Goal: Task Accomplishment & Management: Manage account settings

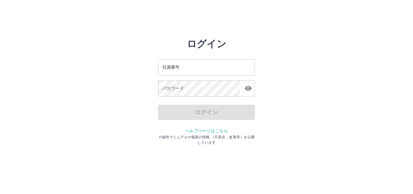
drag, startPoint x: 381, startPoint y: 0, endPoint x: 251, endPoint y: 39, distance: 135.4
click at [251, 39] on div "ログイン 社員番号 社員番号 パスワード パスワード ログイン ヘルプページはこちら ※操作マニュアルや最新の情報 （不具合、改善等）を公開しています" at bounding box center [206, 86] width 97 height 97
drag, startPoint x: 171, startPoint y: 13, endPoint x: 202, endPoint y: 18, distance: 31.4
click at [171, 14] on html "ログイン 社員番号 社員番号 パスワード パスワード ログイン ヘルプページはこちら ※操作マニュアルや最新の情報 （不具合、改善等）を公開しています" at bounding box center [206, 67] width 413 height 135
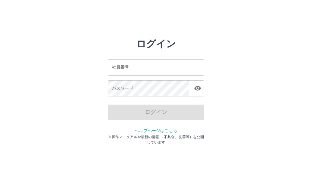
drag, startPoint x: 278, startPoint y: 0, endPoint x: 153, endPoint y: 23, distance: 127.1
click at [152, 27] on html "ログイン 社員番号 社員番号 パスワード パスワード ログイン ヘルプページはこちら ※操作マニュアルや最新の情報 （不具合、改善等）を公開しています" at bounding box center [156, 67] width 312 height 135
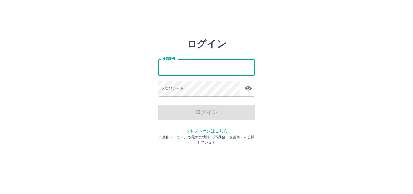
click at [176, 73] on input "社員番号" at bounding box center [206, 67] width 97 height 16
type input "*******"
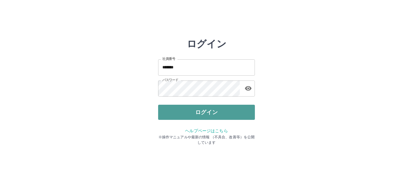
click at [198, 108] on button "ログイン" at bounding box center [206, 111] width 97 height 15
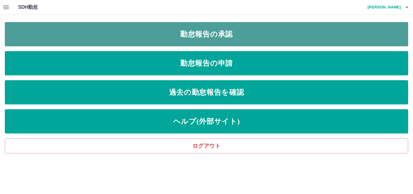
click at [233, 42] on link "勤怠報告の承認" at bounding box center [206, 34] width 403 height 24
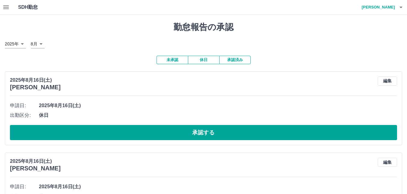
click at [4, 10] on icon "button" at bounding box center [5, 7] width 7 height 7
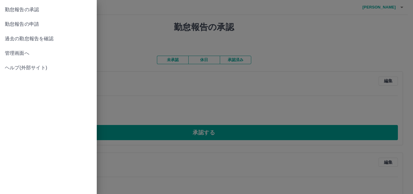
click at [115, 25] on div at bounding box center [206, 97] width 413 height 194
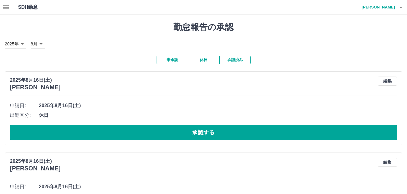
click at [170, 59] on button "未承認" at bounding box center [172, 60] width 31 height 8
click at [195, 58] on button "休日" at bounding box center [203, 60] width 31 height 8
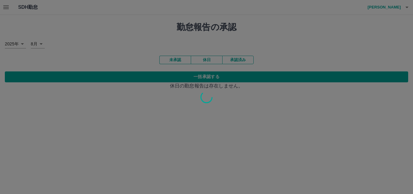
click at [229, 58] on div at bounding box center [206, 97] width 413 height 194
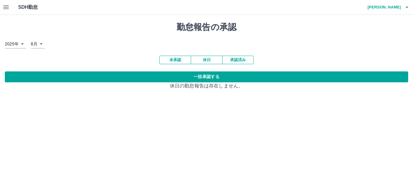
click at [183, 60] on button "未承認" at bounding box center [174, 60] width 31 height 8
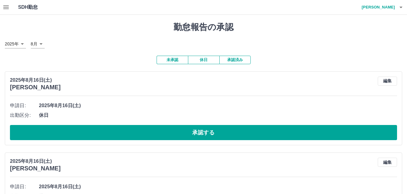
click at [172, 61] on button "未承認" at bounding box center [172, 60] width 31 height 8
click at [171, 60] on button "未承認" at bounding box center [172, 60] width 31 height 8
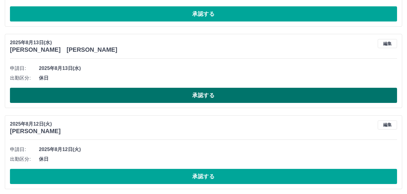
scroll to position [1926, 0]
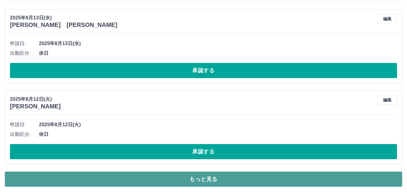
click at [192, 175] on button "もっと見る" at bounding box center [204, 178] width 398 height 15
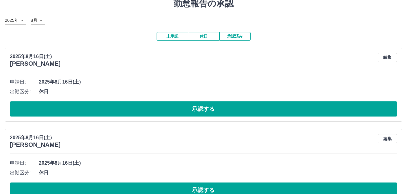
scroll to position [0, 0]
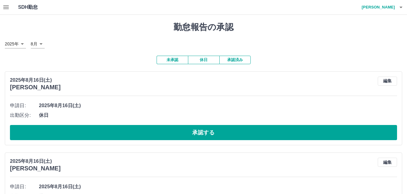
click at [7, 6] on icon "button" at bounding box center [5, 7] width 5 height 4
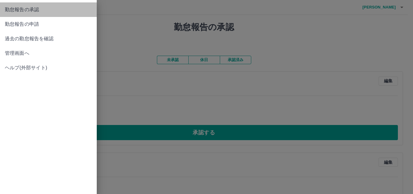
click at [23, 8] on span "勤怠報告の承認" at bounding box center [48, 9] width 87 height 7
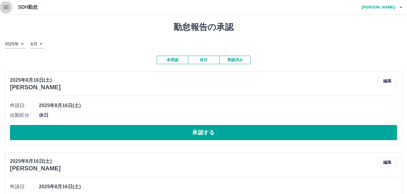
click at [3, 10] on icon "button" at bounding box center [5, 7] width 7 height 7
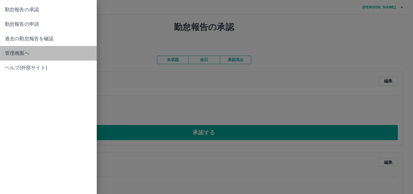
click at [23, 52] on span "管理画面へ" at bounding box center [48, 53] width 87 height 7
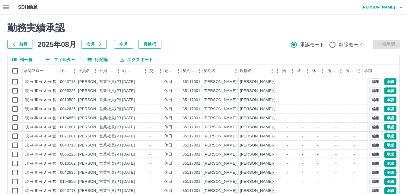
click at [4, 6] on icon "button" at bounding box center [5, 7] width 7 height 7
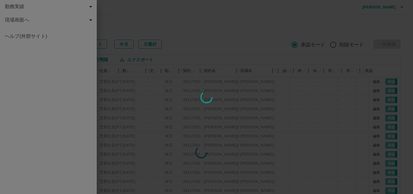
click at [127, 25] on div at bounding box center [206, 97] width 413 height 194
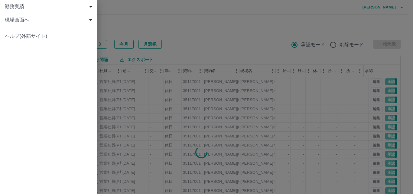
click at [127, 25] on div at bounding box center [206, 97] width 413 height 194
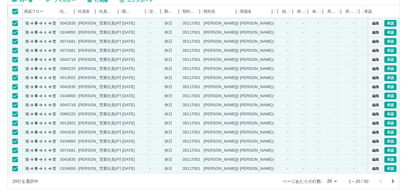
scroll to position [62, 0]
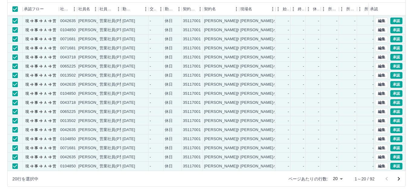
click at [332, 178] on body "SDH勤怠 甘利　由紀子 勤務実績承認 前月 2025年08月 次月 今月 月選択 承認モード 削除モード 一括承認 列一覧 0 フィルター 行間隔 エクスポ…" at bounding box center [206, 65] width 413 height 255
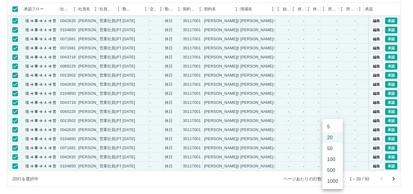
click at [332, 155] on li "100" at bounding box center [332, 159] width 21 height 11
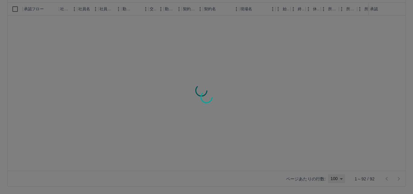
type input "***"
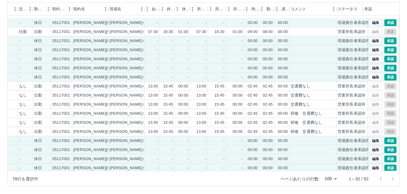
scroll to position [513, 130]
click at [370, 78] on button "編集" at bounding box center [376, 77] width 13 height 7
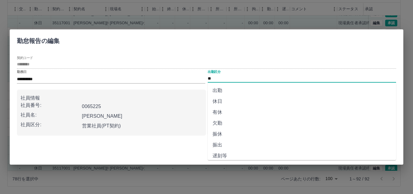
click at [246, 78] on input "**" at bounding box center [301, 79] width 188 height 8
click at [202, 58] on div "契約コード ********" at bounding box center [206, 62] width 379 height 13
click at [224, 90] on li "出勤" at bounding box center [301, 90] width 188 height 11
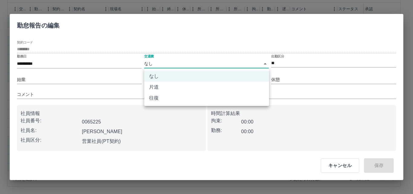
click at [166, 66] on body "SDH勤怠 甘利　由紀子 勤務実績承認 前月 2025年08月 次月 今月 月選択 承認モード 削除モード 一括承認 列一覧 0 フィルター 行間隔 エクスポ…" at bounding box center [206, 65] width 413 height 255
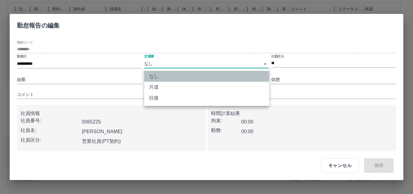
click at [175, 76] on li "なし" at bounding box center [206, 76] width 125 height 11
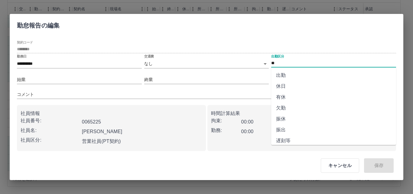
click at [280, 64] on input "**" at bounding box center [333, 63] width 125 height 8
click at [283, 82] on li "休日" at bounding box center [333, 86] width 125 height 11
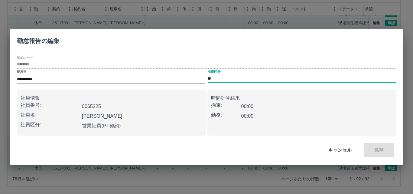
click at [239, 81] on input "**" at bounding box center [301, 79] width 188 height 8
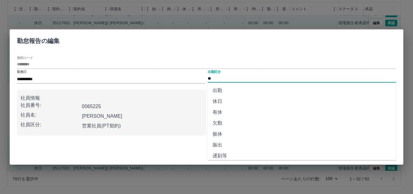
click at [237, 88] on li "出勤" at bounding box center [301, 90] width 188 height 11
type input "**"
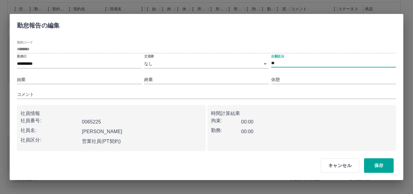
click at [339, 162] on button "キャンセル" at bounding box center [339, 165] width 38 height 14
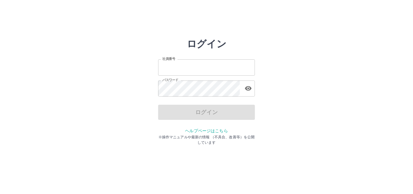
type input "*******"
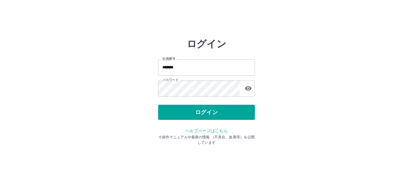
click at [190, 109] on div "ログイン" at bounding box center [206, 111] width 97 height 15
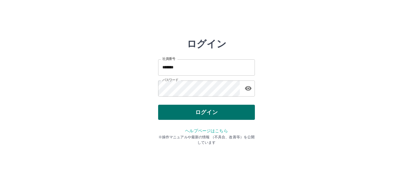
click at [196, 117] on button "ログイン" at bounding box center [206, 111] width 97 height 15
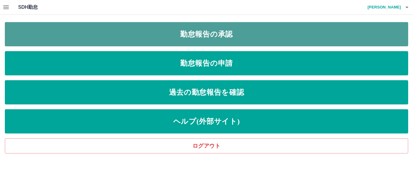
click at [193, 31] on link "勤怠報告の承認" at bounding box center [206, 34] width 403 height 24
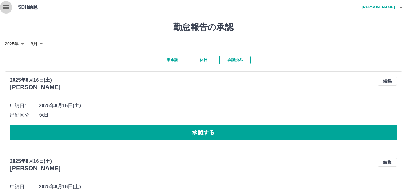
drag, startPoint x: 2, startPoint y: 9, endPoint x: 4, endPoint y: 5, distance: 4.1
click at [4, 5] on button "button" at bounding box center [6, 7] width 12 height 14
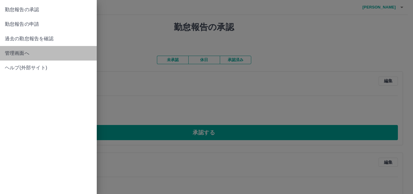
click at [24, 50] on span "管理画面へ" at bounding box center [48, 53] width 87 height 7
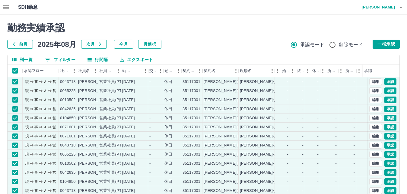
click at [397, 38] on div "勤務実績承認 前月 2025年08月 次月 今月 月選択 承認モード 削除モード 一括承認" at bounding box center [203, 35] width 393 height 27
click at [395, 47] on button "一括承認" at bounding box center [386, 44] width 27 height 9
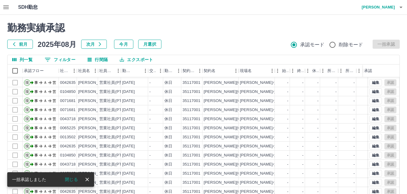
scroll to position [62, 0]
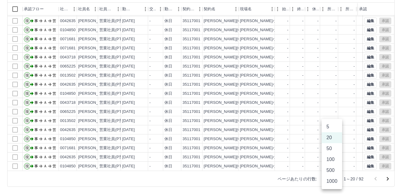
click at [335, 176] on body "SDH勤怠 [PERSON_NAME] 勤務実績承認 前月 [DATE] 次月 今月 月選択 承認モード 削除モード 一括承認 列一覧 0 フィルター 行間隔…" at bounding box center [203, 65] width 407 height 255
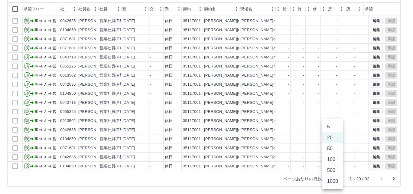
click at [326, 156] on li "100" at bounding box center [332, 159] width 21 height 11
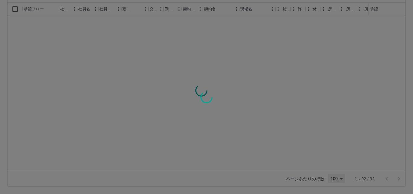
type input "***"
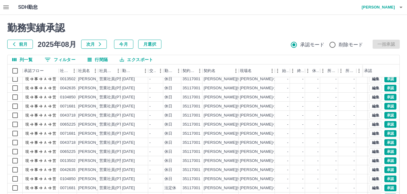
scroll to position [181, 0]
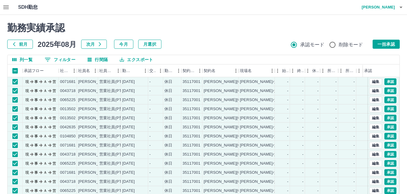
drag, startPoint x: 379, startPoint y: 42, endPoint x: 381, endPoint y: 39, distance: 3.3
click at [380, 39] on div "勤務実績承認 前月 2025年08月 次月 今月 月選択 承認モード 削除モード 一括承認" at bounding box center [203, 35] width 393 height 27
click at [380, 43] on button "一括承認" at bounding box center [386, 44] width 27 height 9
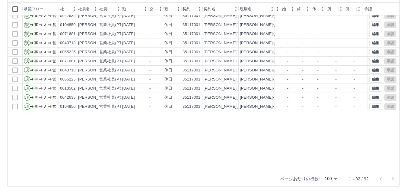
scroll to position [140, 0]
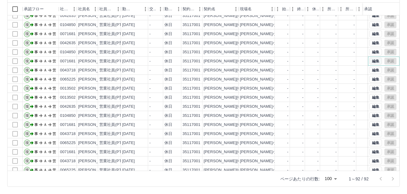
click at [374, 59] on button "編集" at bounding box center [376, 61] width 13 height 7
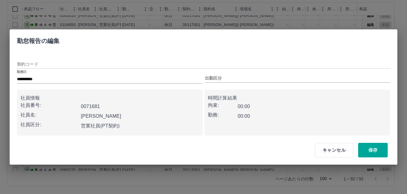
type input "********"
type input "**"
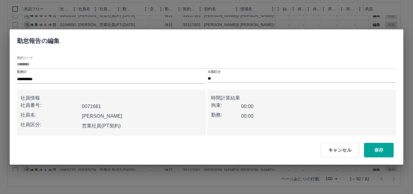
drag, startPoint x: 336, startPoint y: 148, endPoint x: 340, endPoint y: 148, distance: 4.2
click at [336, 148] on button "キャンセル" at bounding box center [339, 150] width 38 height 14
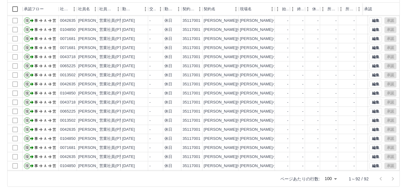
scroll to position [30, 0]
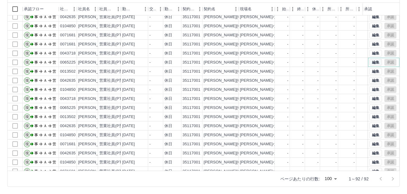
click at [371, 59] on button "編集" at bounding box center [376, 62] width 13 height 7
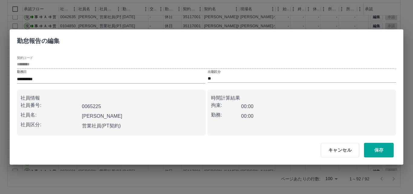
click at [226, 74] on div "出勤区分 **" at bounding box center [301, 76] width 188 height 13
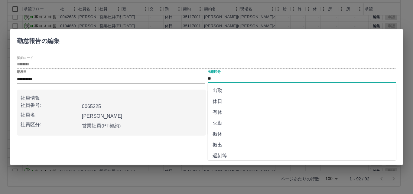
click at [230, 92] on li "出勤" at bounding box center [301, 90] width 188 height 11
type input "**"
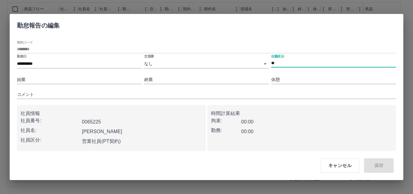
click at [156, 65] on body "SDH勤怠 [PERSON_NAME] 勤務実績承認 前月 [DATE] 次月 今月 月選択 承認モード 削除モード 一括承認 列一覧 0 フィルター 行間隔…" at bounding box center [206, 65] width 413 height 255
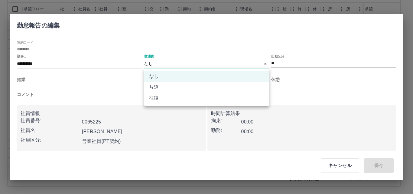
click at [164, 96] on li "往復" at bounding box center [206, 97] width 125 height 11
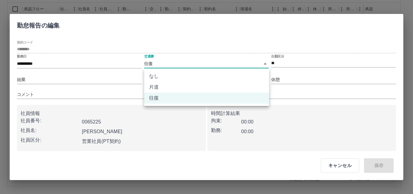
click at [178, 66] on body "SDH勤怠 [PERSON_NAME] 勤務実績承認 前月 [DATE] 次月 今月 月選択 承認モード 削除モード 一括承認 列一覧 0 フィルター 行間隔…" at bounding box center [206, 65] width 413 height 255
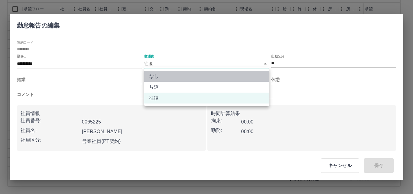
click at [165, 76] on li "なし" at bounding box center [206, 76] width 125 height 11
type input "****"
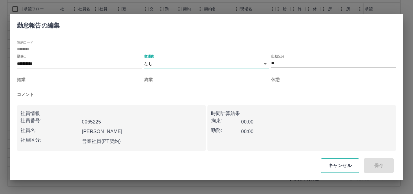
click at [336, 162] on button "キャンセル" at bounding box center [339, 165] width 38 height 14
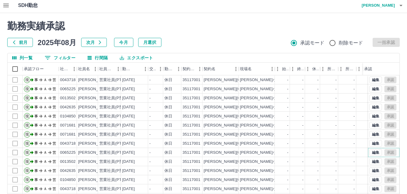
scroll to position [0, 0]
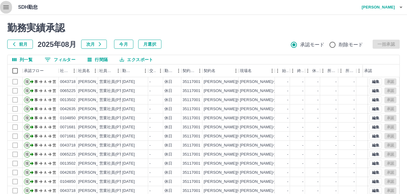
click at [2, 3] on button "button" at bounding box center [6, 7] width 12 height 14
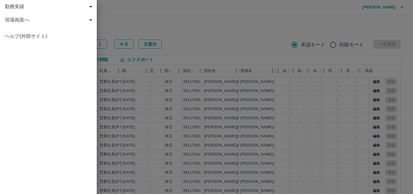
click at [111, 14] on div at bounding box center [206, 97] width 413 height 194
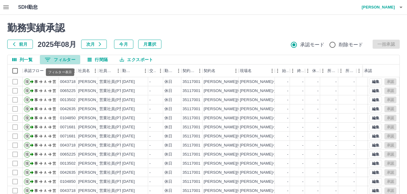
click at [62, 63] on button "0 フィルター" at bounding box center [60, 59] width 40 height 9
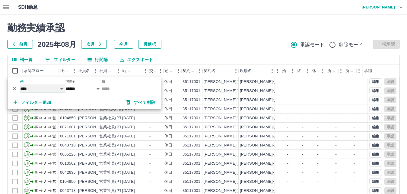
click at [43, 92] on select "**** *** **** *** *** **** ***** *** *** ** ** ** **** **** **** ** ** *** ****…" at bounding box center [42, 88] width 45 height 9
click at [62, 88] on select "**** *** **** *** *** **** ***** *** *** ** ** ** **** **** **** ** ** *** ****…" at bounding box center [42, 88] width 45 height 9
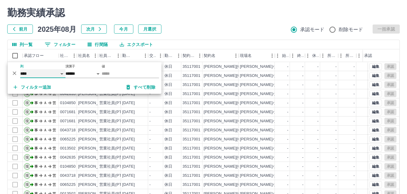
scroll to position [30, 0]
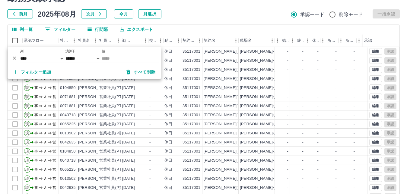
click at [99, 74] on div "フィルター追加 すべて削除" at bounding box center [85, 71] width 154 height 13
click at [117, 57] on input "値" at bounding box center [130, 58] width 57 height 9
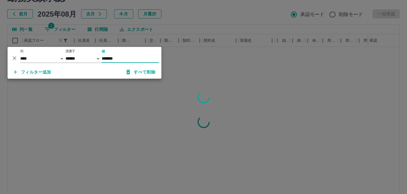
type input "*******"
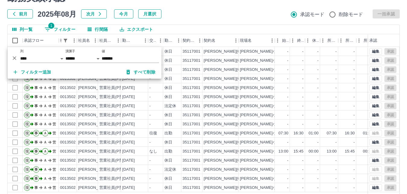
click at [257, 13] on div "前月 2025年08月 次月 今月 月選択 承認モード 削除モード 一括承認" at bounding box center [203, 13] width 393 height 9
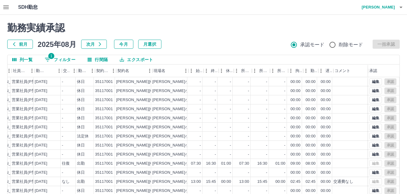
scroll to position [0, 86]
